Goal: Task Accomplishment & Management: Complete application form

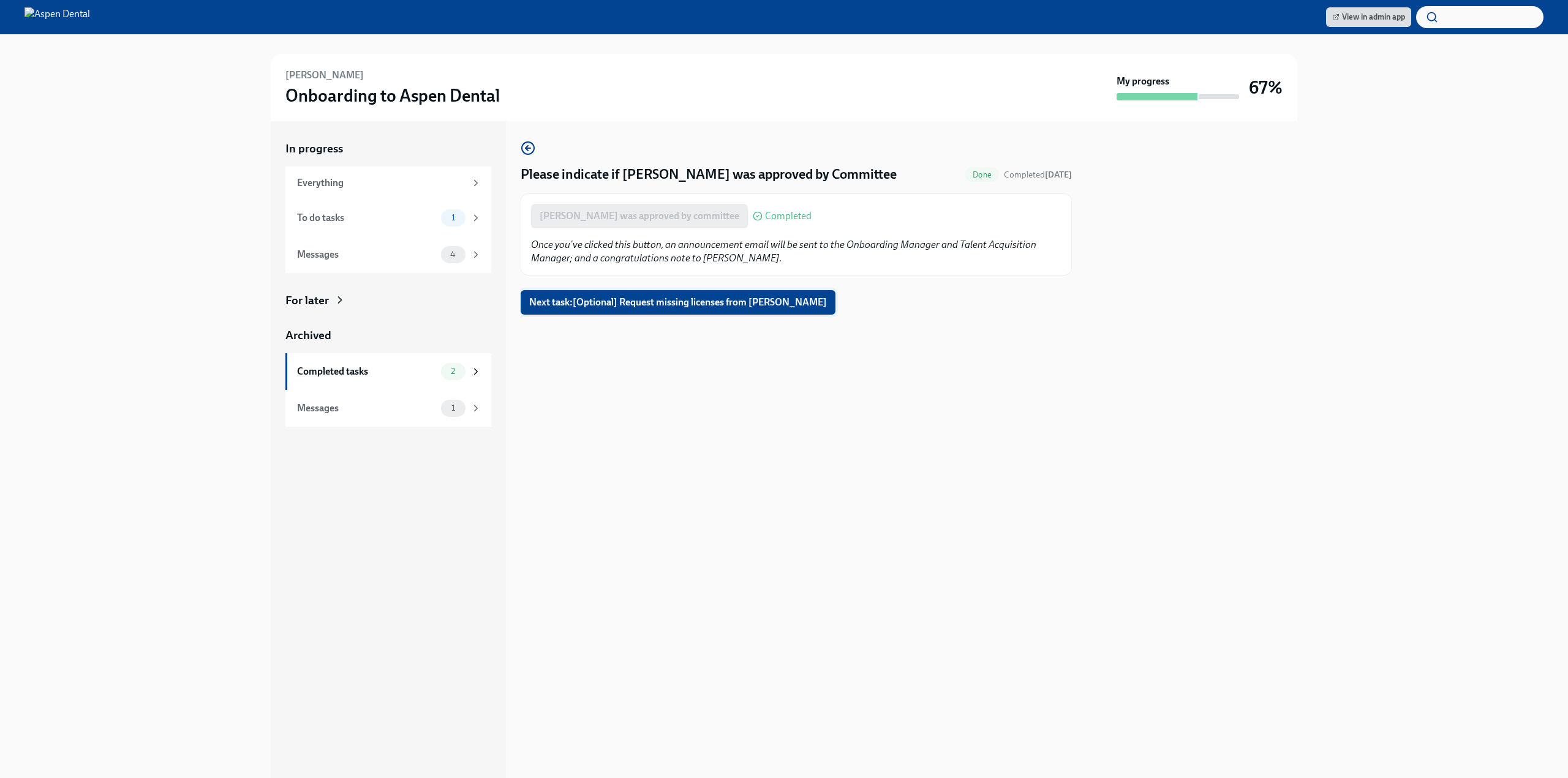
click at [686, 300] on span "Next task : [Optional] Request missing licenses from [PERSON_NAME]" at bounding box center [678, 302] width 298 height 12
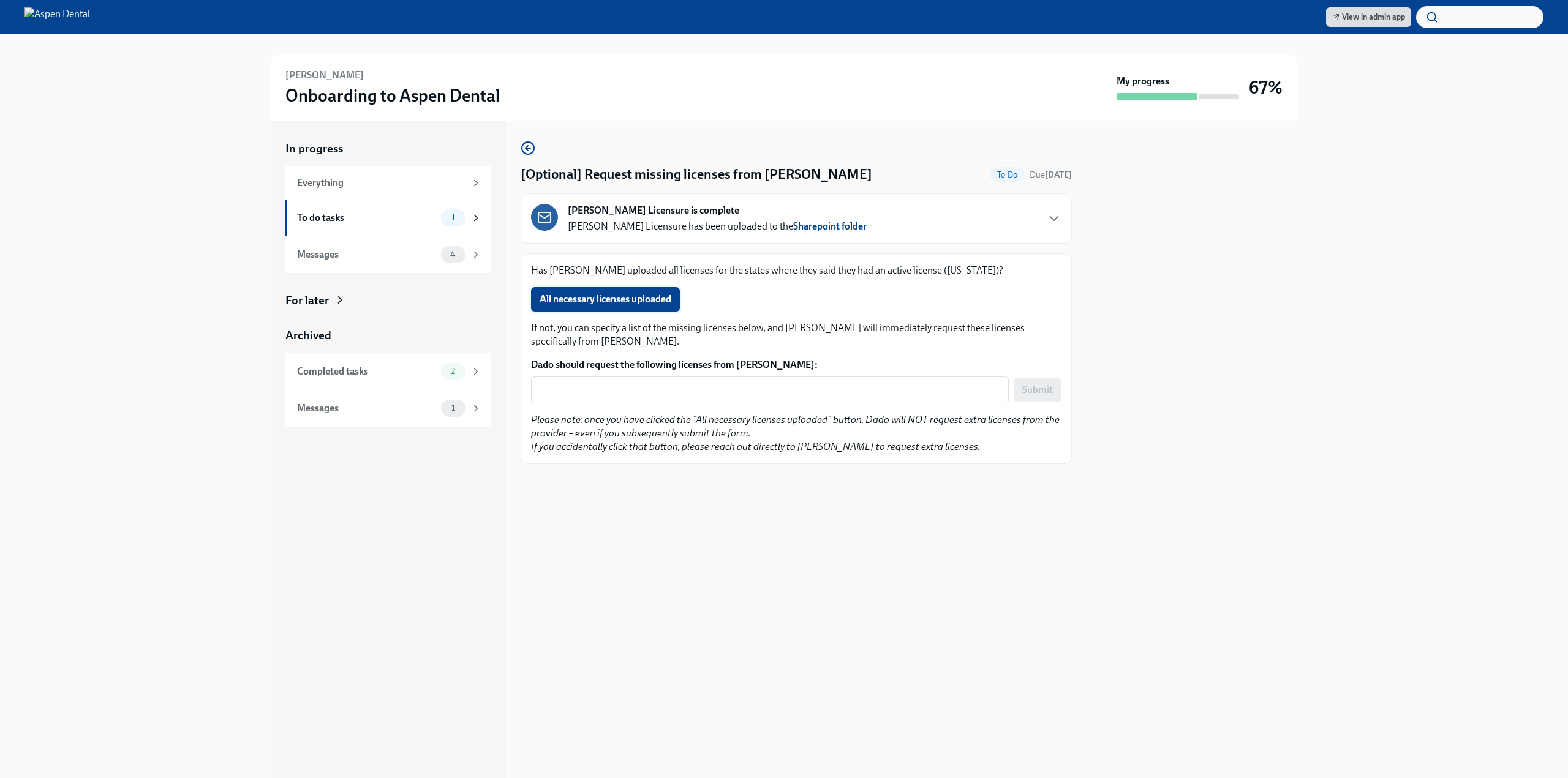
click at [602, 303] on span "All necessary licenses uploaded" at bounding box center [605, 299] width 132 height 12
